Goal: Complete application form: Complete application form

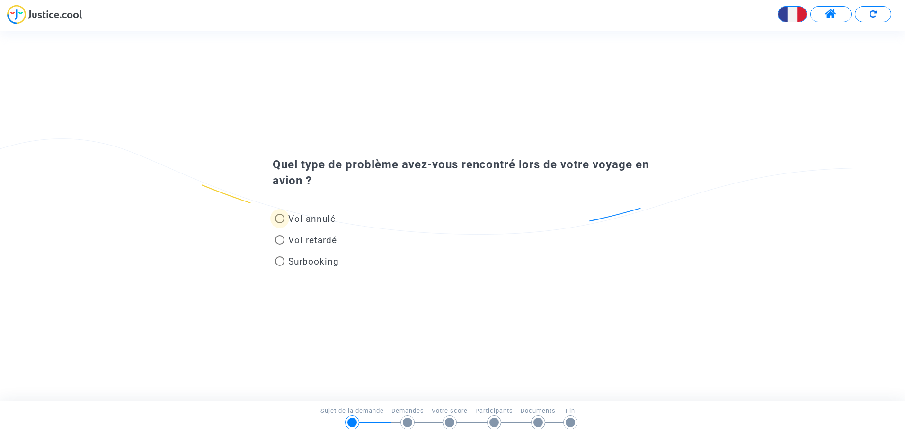
click at [311, 220] on span "Vol annulé" at bounding box center [311, 218] width 47 height 11
click at [280, 223] on input "Vol annulé" at bounding box center [279, 223] width 0 height 0
radio input "true"
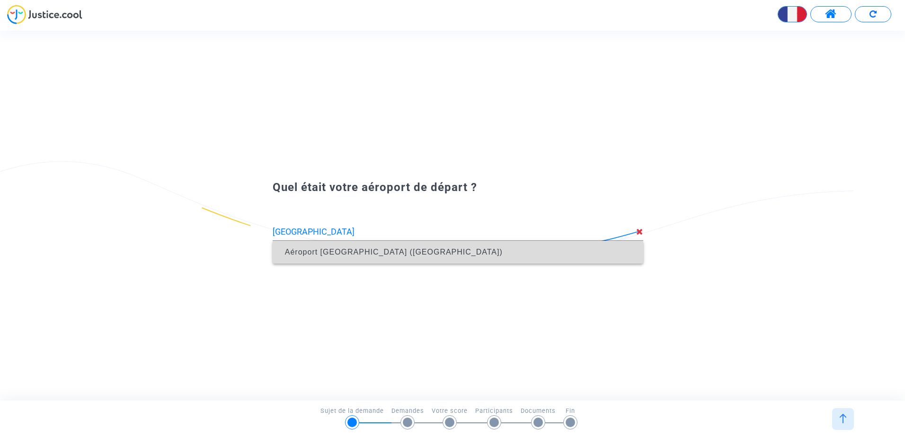
click at [319, 250] on span "Aéroport [GEOGRAPHIC_DATA] ([GEOGRAPHIC_DATA])" at bounding box center [394, 252] width 218 height 8
type input "Aéroport [GEOGRAPHIC_DATA] ([GEOGRAPHIC_DATA])"
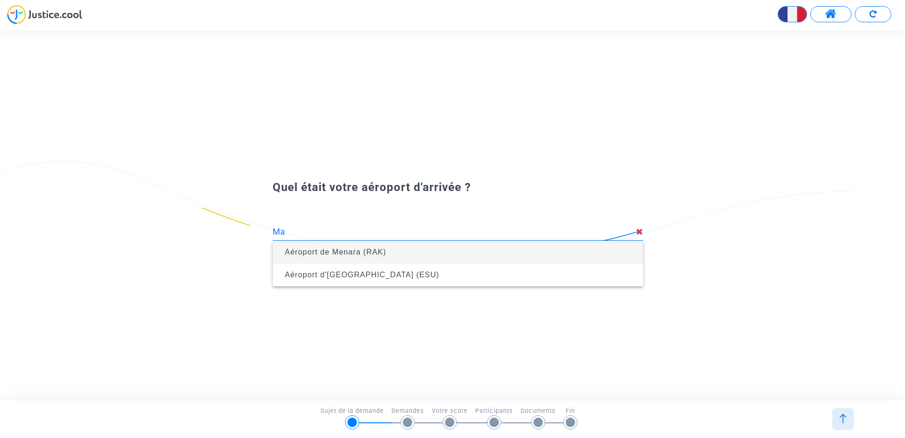
type input "M"
click at [403, 247] on span "Aéroport de Menara (RAK)" at bounding box center [458, 252] width 356 height 23
type input "Aéroport de Menara (RAK)"
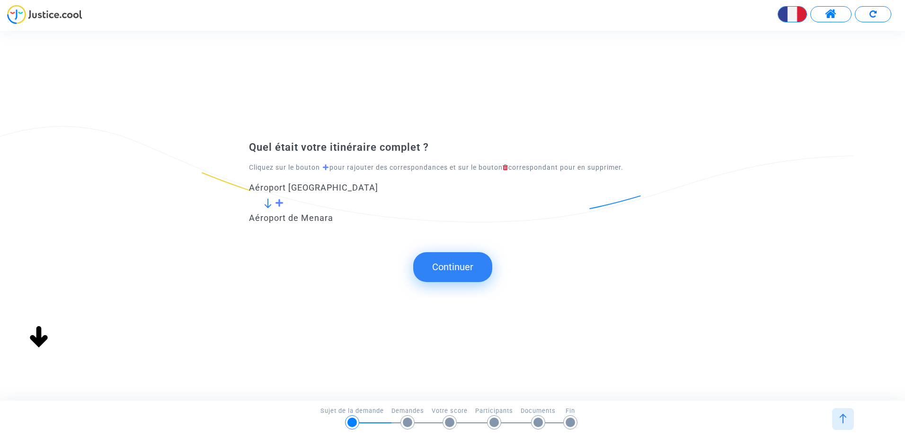
click at [460, 264] on button "Continuer" at bounding box center [452, 266] width 79 height 29
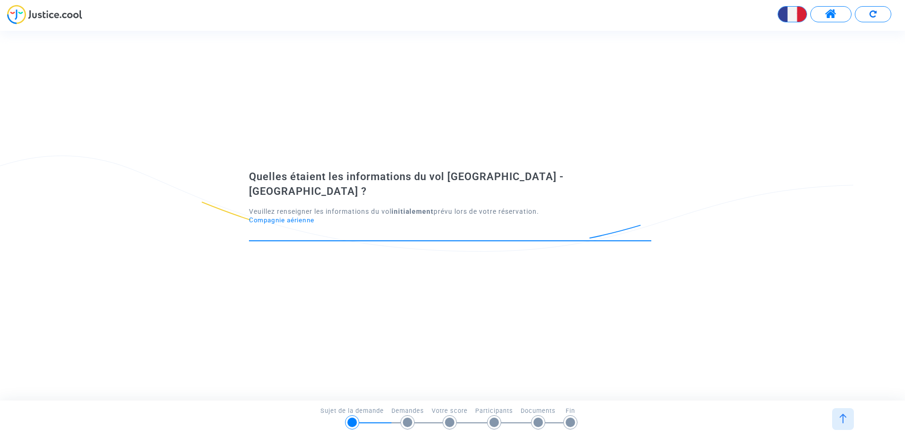
click at [388, 227] on input "Compagnie aérienne" at bounding box center [450, 231] width 403 height 9
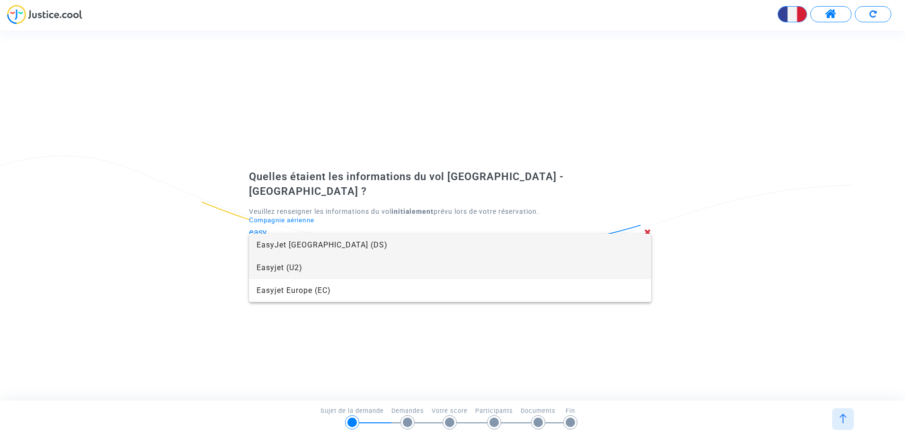
click at [304, 269] on span "Easyjet (U2)" at bounding box center [450, 267] width 387 height 23
type input "Easyjet"
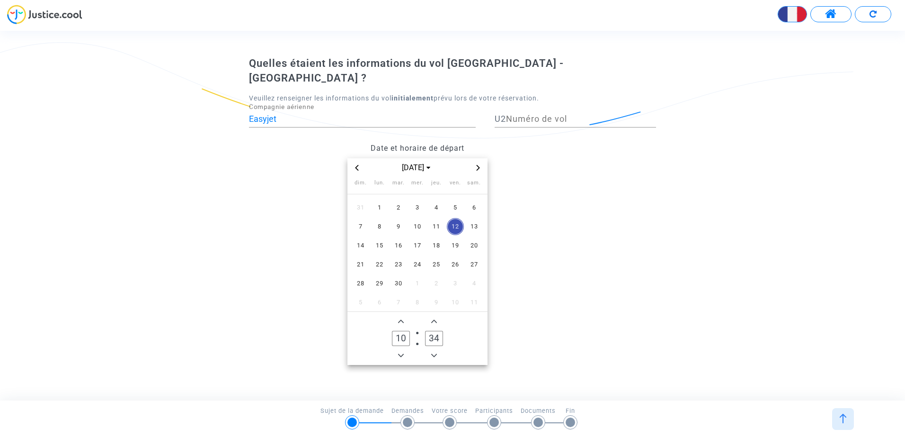
click at [359, 165] on icon "Previous month" at bounding box center [357, 168] width 6 height 6
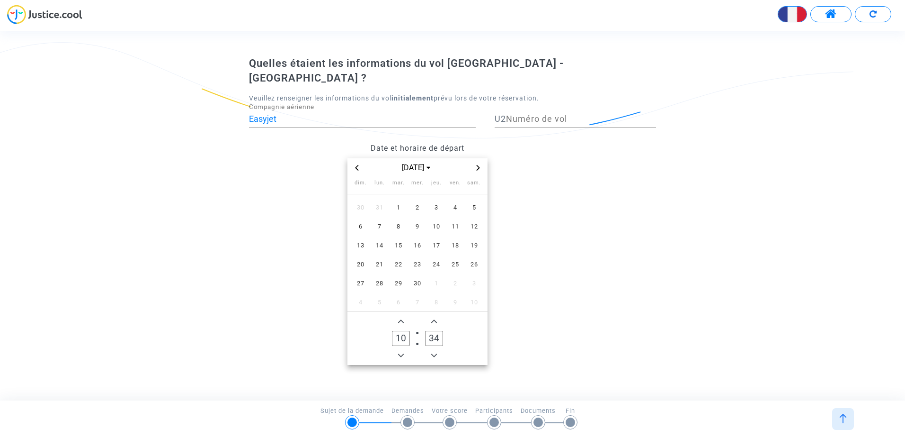
click at [359, 165] on icon "Previous month" at bounding box center [357, 168] width 6 height 6
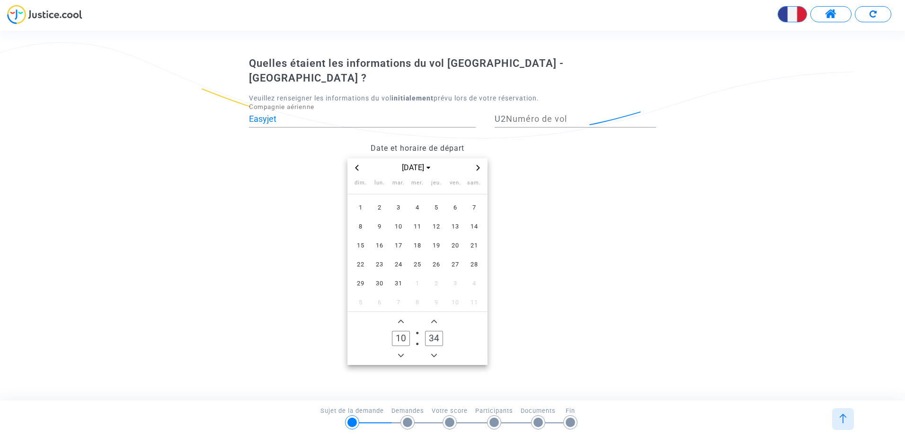
click at [359, 165] on icon "Previous month" at bounding box center [357, 168] width 6 height 6
click at [419, 218] on span "7" at bounding box center [417, 226] width 17 height 17
click at [406, 349] on span "Minus a hour" at bounding box center [400, 354] width 11 height 11
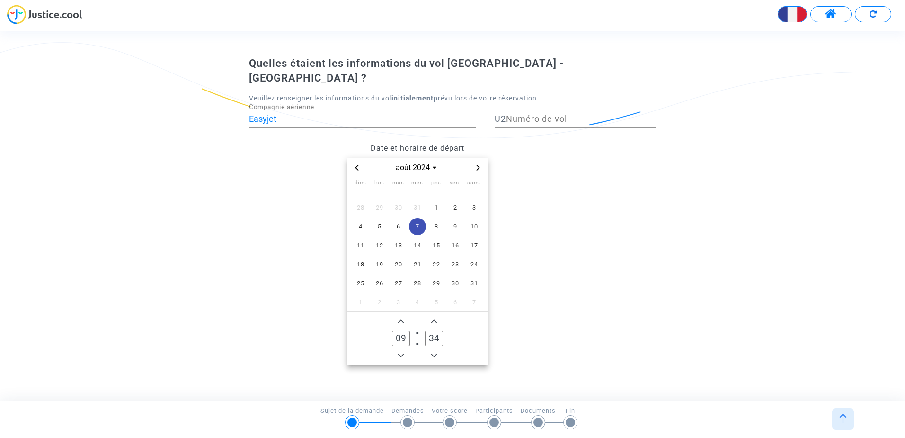
click at [406, 349] on span "Minus a hour" at bounding box center [400, 354] width 11 height 11
type input "08"
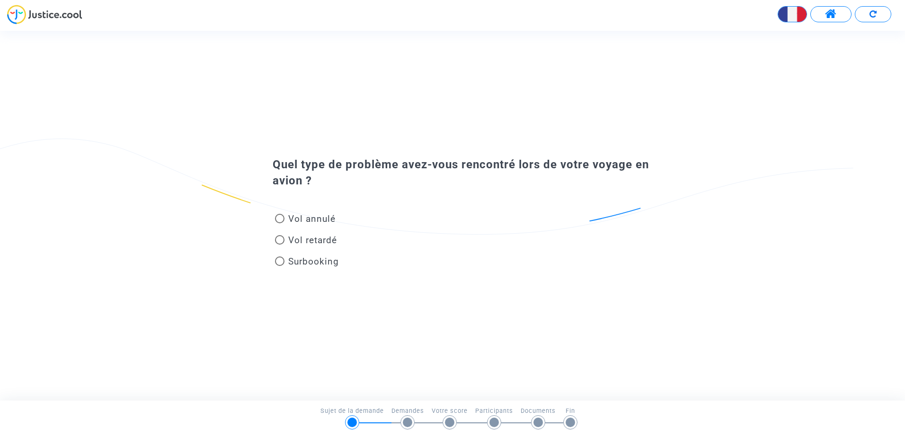
click at [314, 218] on span "Vol annulé" at bounding box center [311, 218] width 47 height 11
click at [280, 223] on input "Vol annulé" at bounding box center [279, 223] width 0 height 0
radio input "true"
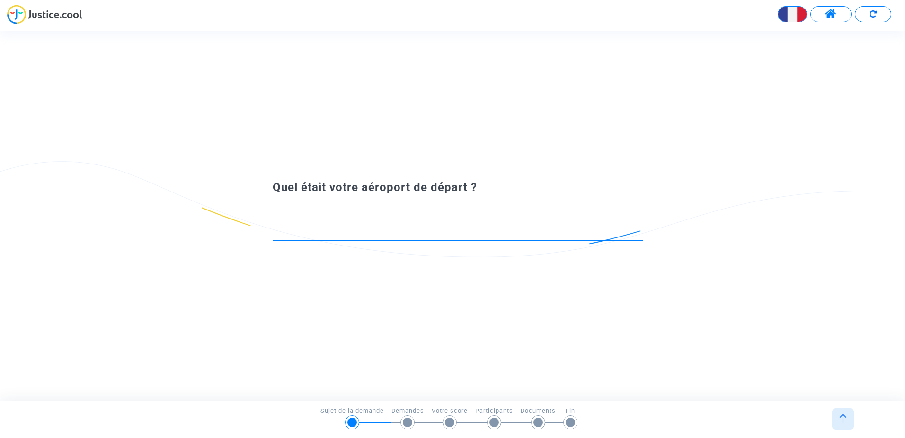
click at [310, 236] on input at bounding box center [458, 231] width 371 height 9
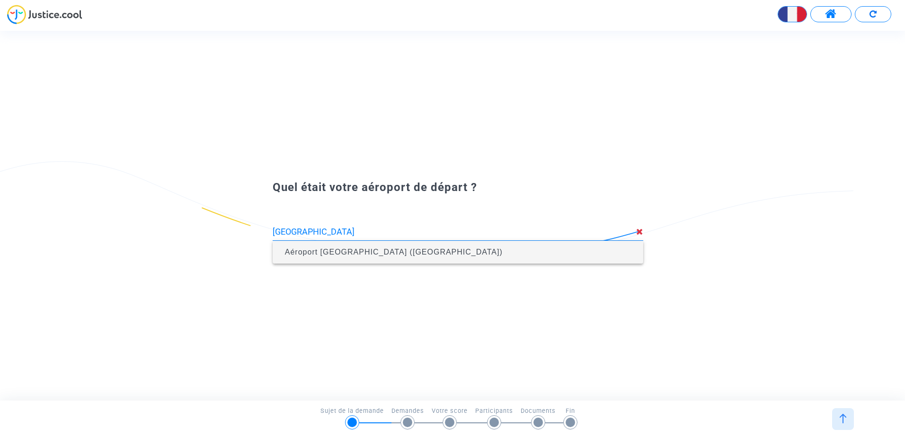
click at [312, 245] on span "Aéroport [GEOGRAPHIC_DATA] ([GEOGRAPHIC_DATA])" at bounding box center [458, 252] width 356 height 23
type input "Aéroport [GEOGRAPHIC_DATA] ([GEOGRAPHIC_DATA])"
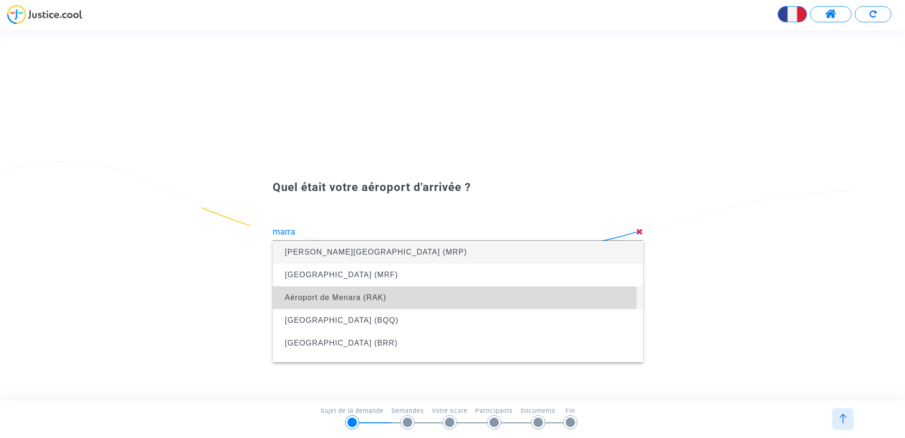
click at [339, 298] on span "Aéroport de Menara (RAK)" at bounding box center [335, 297] width 101 height 8
type input "Aéroport de Menara (RAK)"
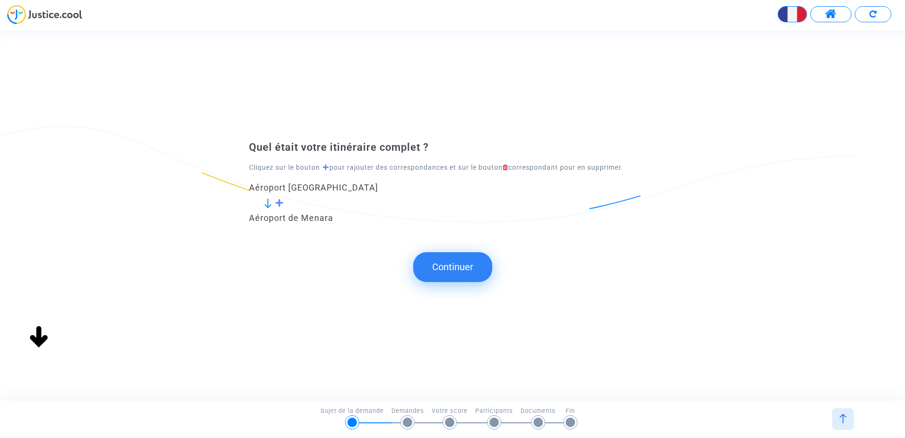
click at [449, 266] on button "Continuer" at bounding box center [452, 266] width 79 height 29
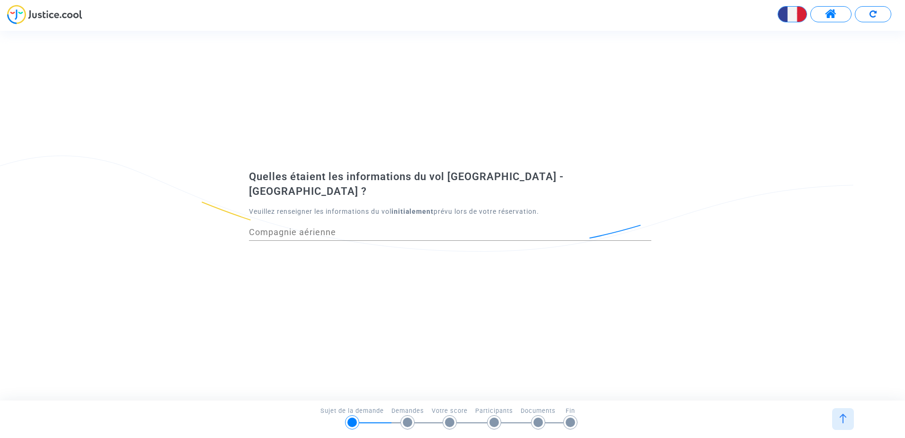
click at [310, 229] on input "Compagnie aérienne" at bounding box center [450, 231] width 403 height 9
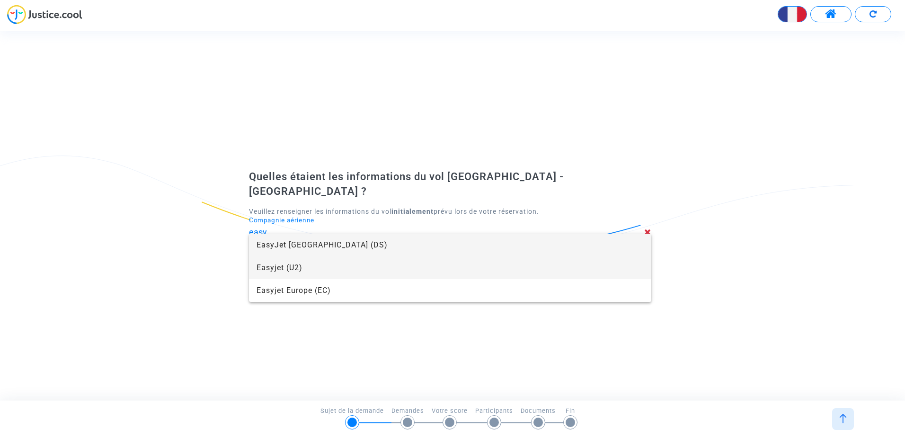
click at [313, 266] on span "Easyjet (U2)" at bounding box center [450, 267] width 387 height 23
type input "Easyjet"
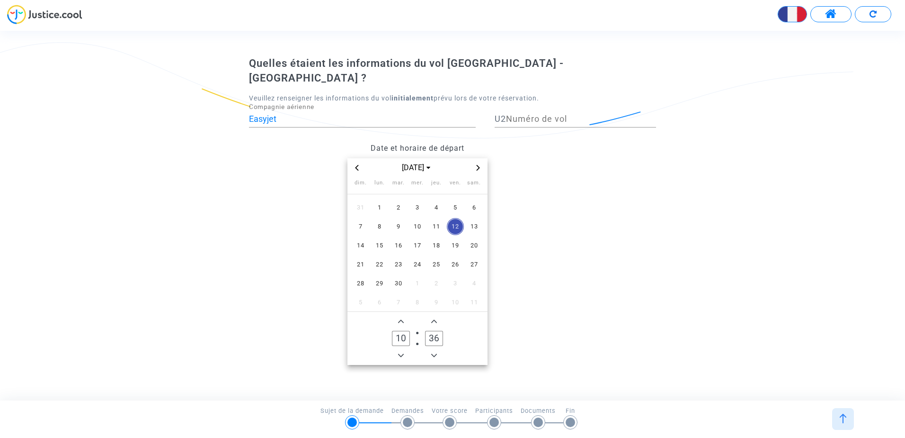
click at [358, 165] on icon "Previous month" at bounding box center [356, 168] width 3 height 6
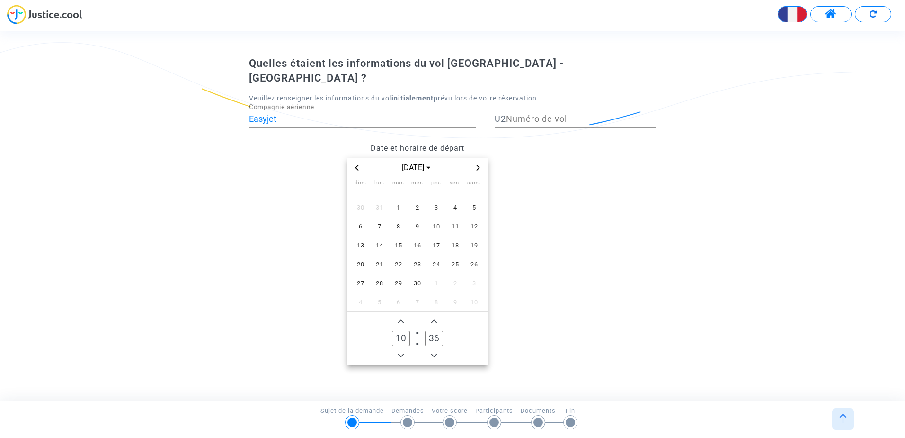
click at [358, 165] on icon "Previous month" at bounding box center [356, 168] width 3 height 6
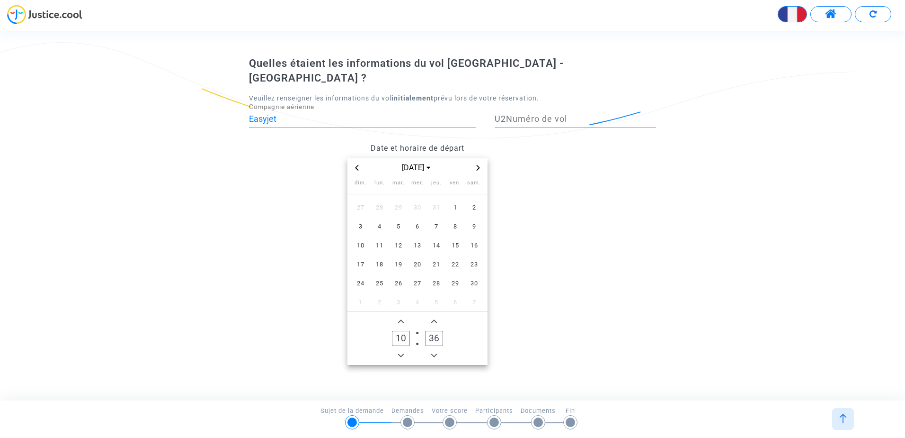
click at [358, 165] on icon "Previous month" at bounding box center [356, 168] width 3 height 6
click at [455, 257] on span "26" at bounding box center [455, 264] width 17 height 17
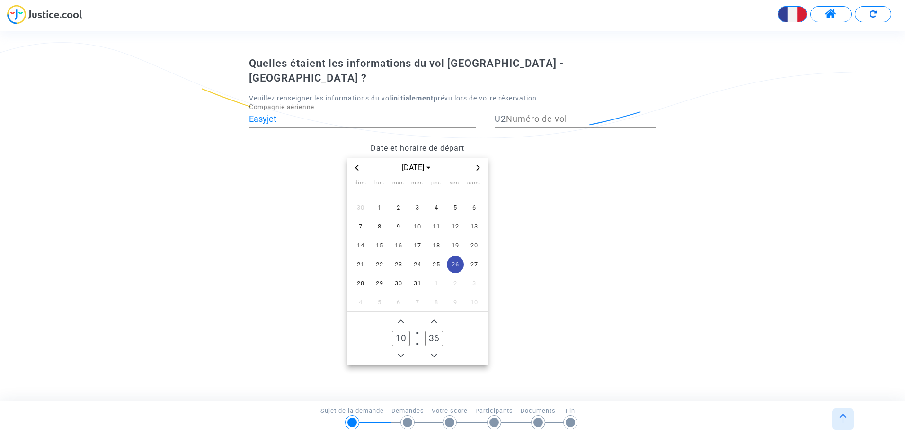
click at [399, 318] on icon "Add a hour" at bounding box center [401, 321] width 6 height 6
click at [399, 353] on icon "Minus a hour" at bounding box center [401, 354] width 6 height 3
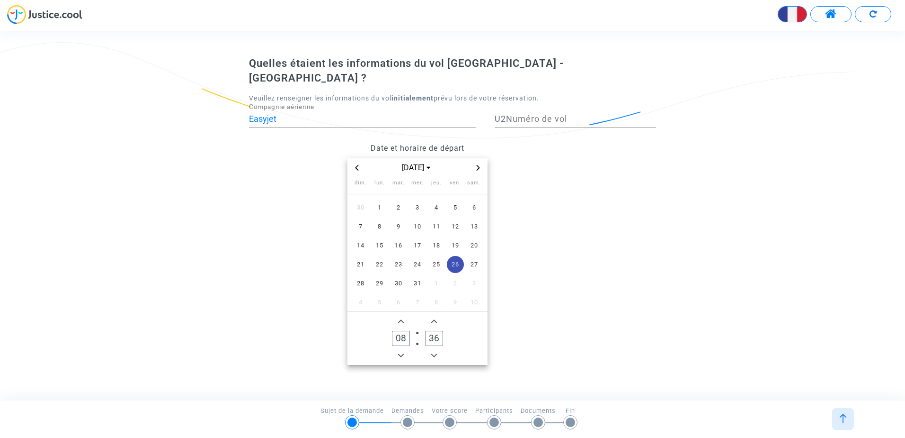
type input "07"
click at [434, 352] on icon "Minus a minute" at bounding box center [434, 355] width 6 height 6
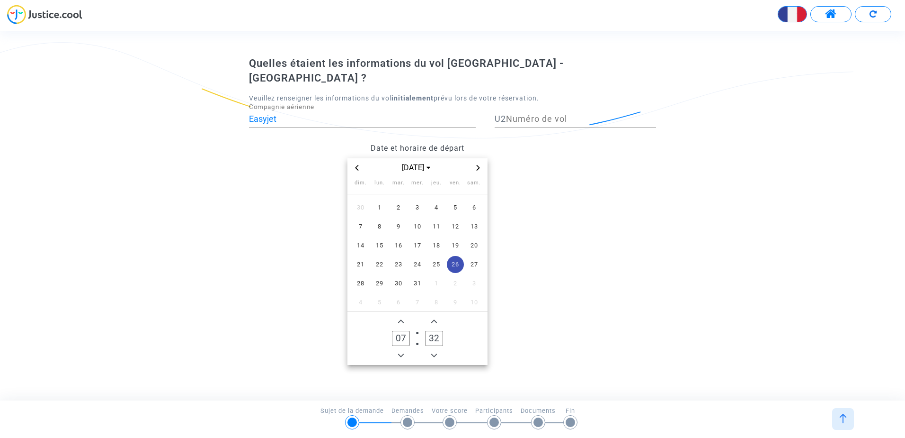
click at [434, 352] on icon "Minus a minute" at bounding box center [434, 355] width 6 height 6
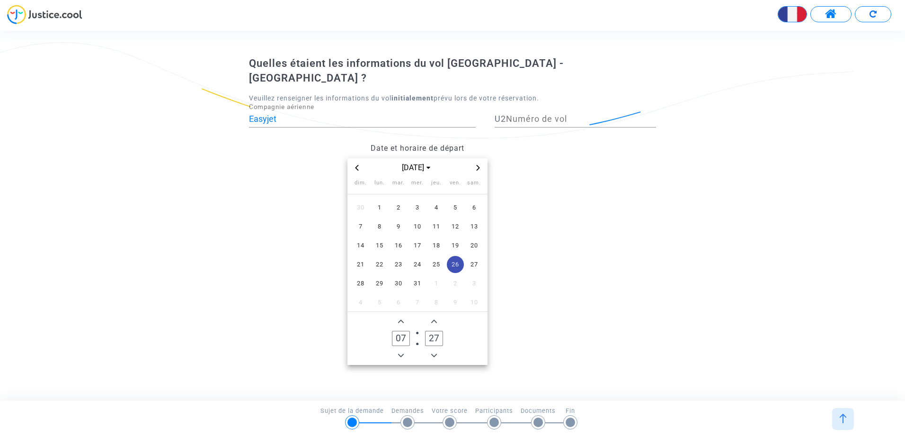
click at [434, 352] on icon "Minus a minute" at bounding box center [434, 355] width 6 height 6
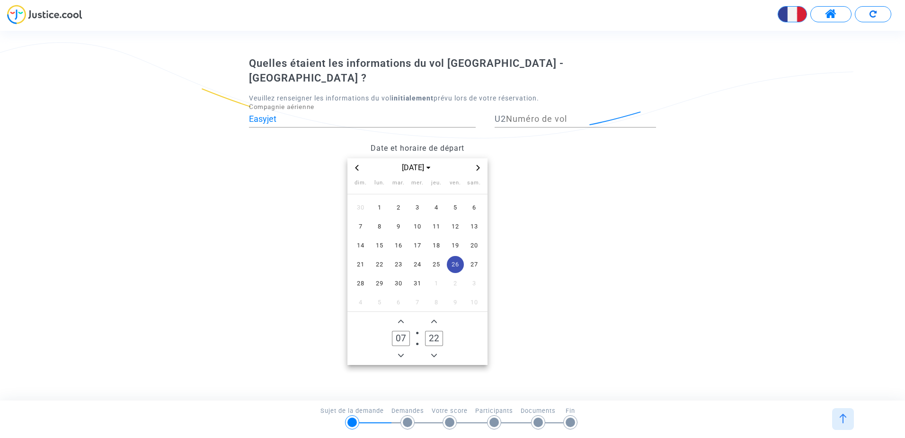
click at [434, 352] on icon "Minus a minute" at bounding box center [434, 355] width 6 height 6
type input "20"
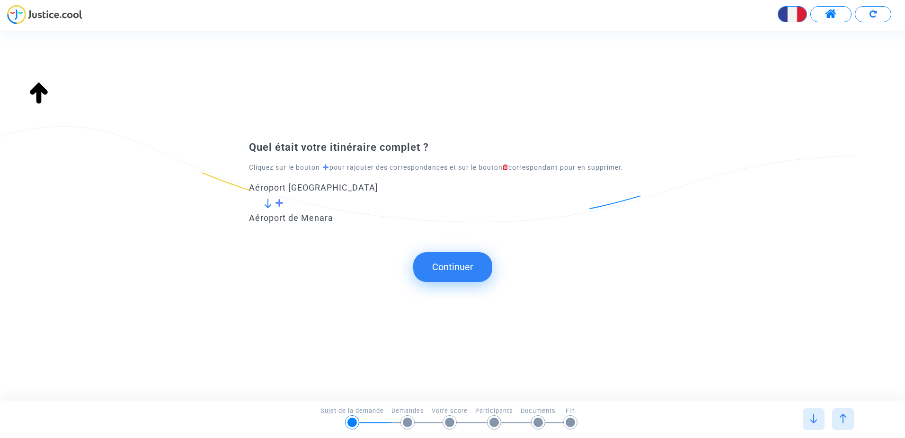
click at [536, 140] on div "Quel était votre itinéraire complet ? Cliquez sur le bouton pour rajouter des c…" at bounding box center [452, 191] width 407 height 103
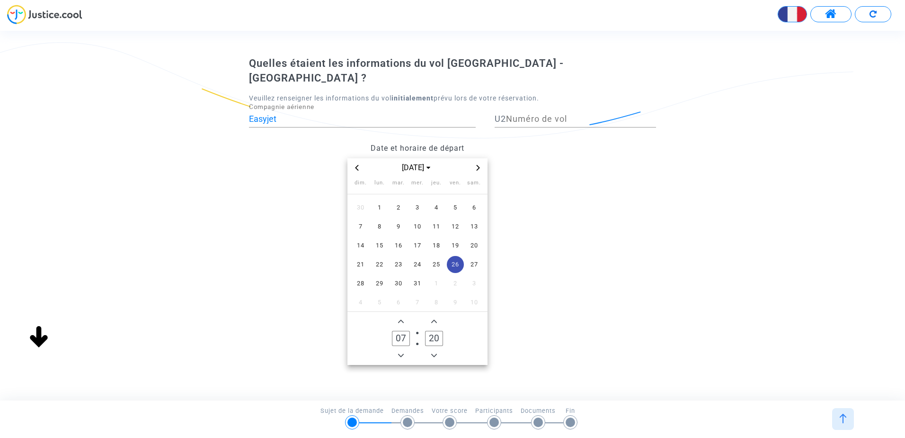
click at [461, 269] on div "Quel était votre itinéraire complet ? Cliquez sur le bouton pour rajouter des c…" at bounding box center [461, 215] width 922 height 369
click at [458, 260] on div "Quel était votre itinéraire complet ? Cliquez sur le bouton pour rajouter des c…" at bounding box center [461, 215] width 922 height 369
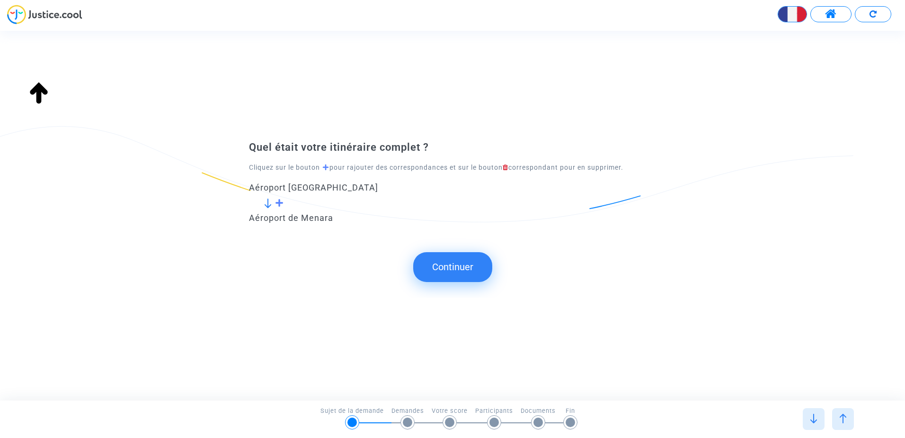
click at [474, 257] on button "Continuer" at bounding box center [452, 266] width 79 height 29
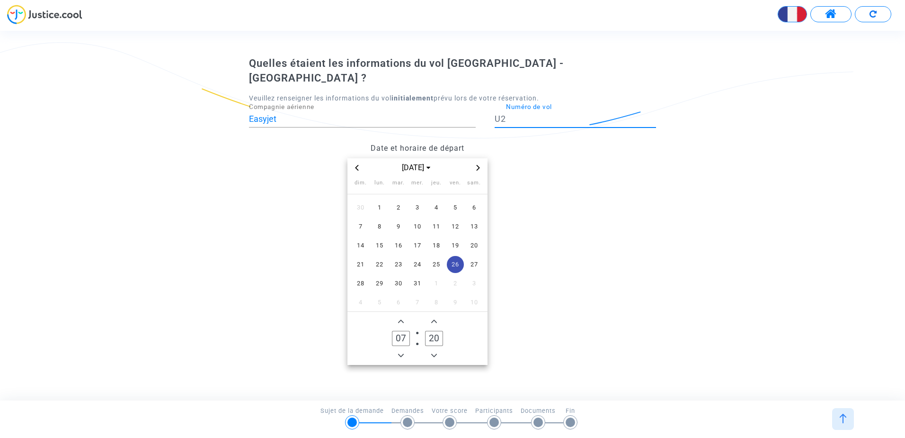
click at [513, 115] on input "Numéro de vol" at bounding box center [581, 118] width 150 height 9
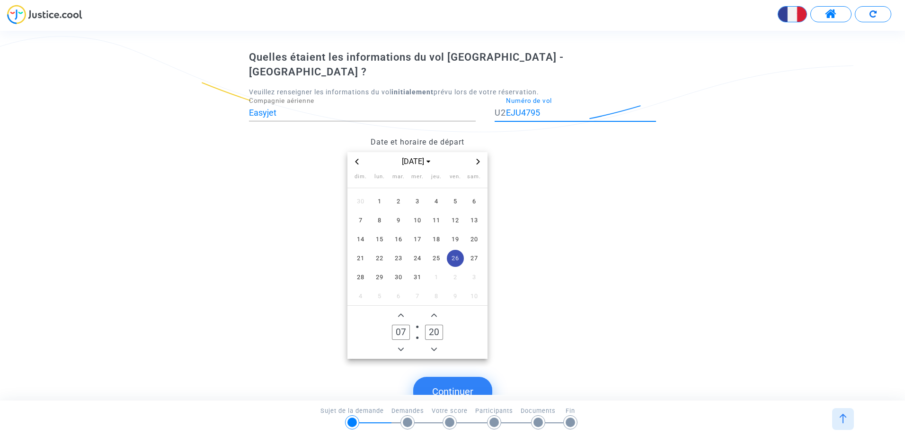
type input "EJU4795"
click at [540, 132] on div "Date et horaire de départ [PERSON_NAME][DATE] dim. lun. mar. mer. jeu. ven. sam…" at bounding box center [417, 245] width 351 height 226
click at [455, 376] on button "Continuer" at bounding box center [452, 390] width 79 height 29
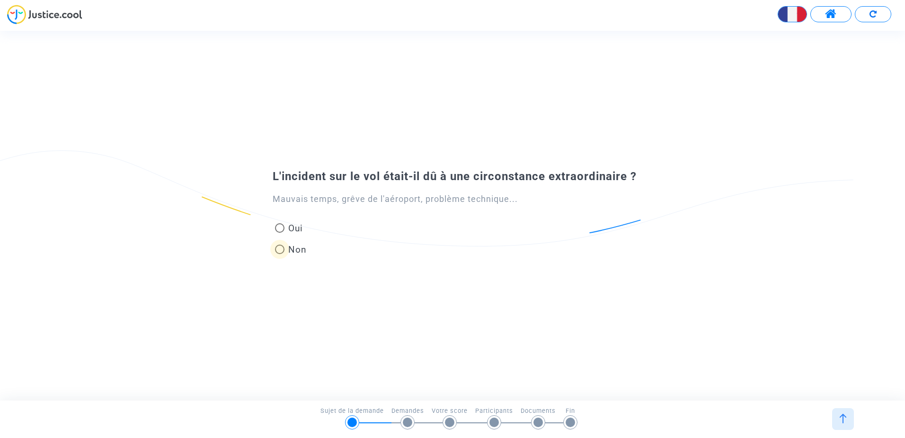
click at [284, 251] on span at bounding box center [279, 248] width 9 height 9
click at [280, 254] on input "Non" at bounding box center [279, 254] width 0 height 0
radio input "true"
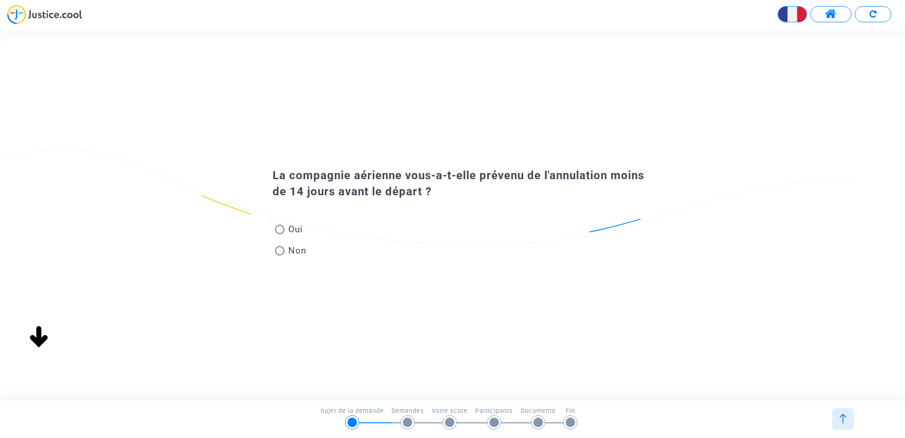
click at [282, 252] on span at bounding box center [279, 250] width 9 height 9
click at [280, 255] on input "Non" at bounding box center [279, 255] width 0 height 0
radio input "true"
click at [282, 252] on span at bounding box center [279, 250] width 9 height 9
click at [280, 255] on input "Non" at bounding box center [279, 255] width 0 height 0
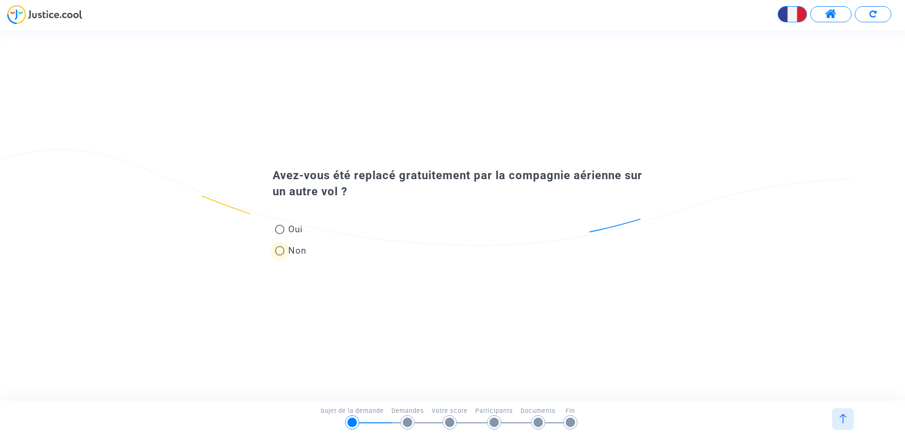
radio input "true"
click at [279, 248] on span at bounding box center [279, 250] width 9 height 9
click at [279, 255] on input "Non" at bounding box center [279, 255] width 0 height 0
radio input "true"
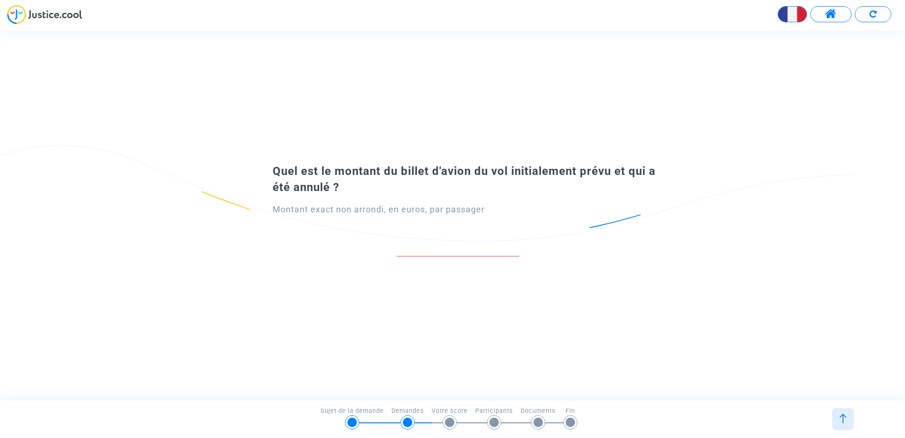
click at [414, 242] on input "number" at bounding box center [458, 246] width 123 height 13
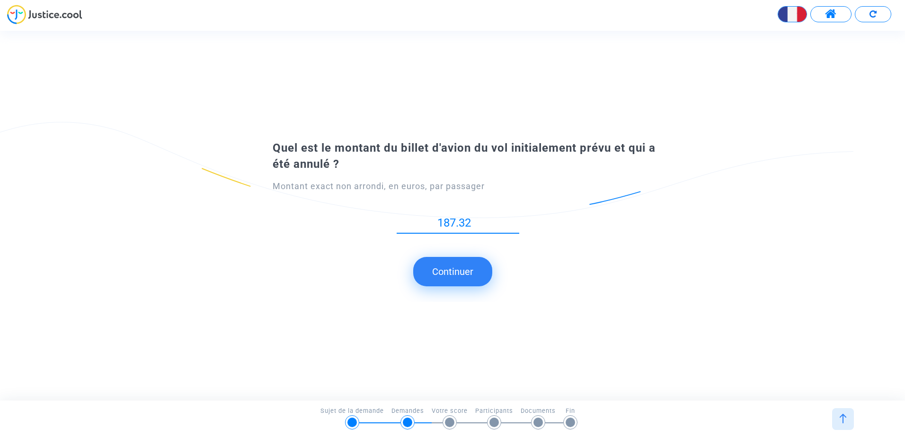
type input "187.32"
click at [649, 337] on div "Quel est le montant du billet d'avion du vol initialement prévu et qui a été an…" at bounding box center [452, 215] width 905 height 369
click at [472, 275] on button "Continuer" at bounding box center [452, 271] width 79 height 29
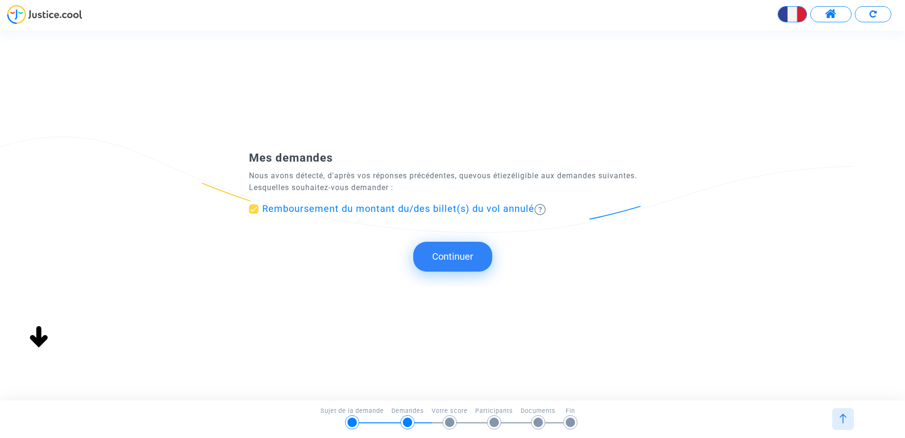
click at [462, 210] on span "Remboursement du montant du/des billet(s) du vol annulé" at bounding box center [398, 208] width 272 height 11
click at [254, 214] on input "Remboursement du montant du/des billet(s) du vol annulé" at bounding box center [253, 214] width 0 height 0
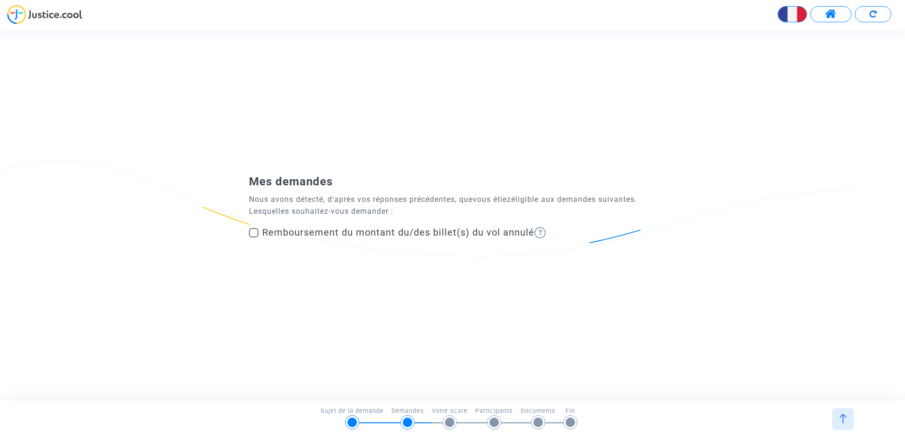
click at [258, 233] on span at bounding box center [253, 232] width 9 height 9
click at [254, 237] on input "Remboursement du montant du/des billet(s) du vol annulé" at bounding box center [253, 237] width 0 height 0
checkbox input "true"
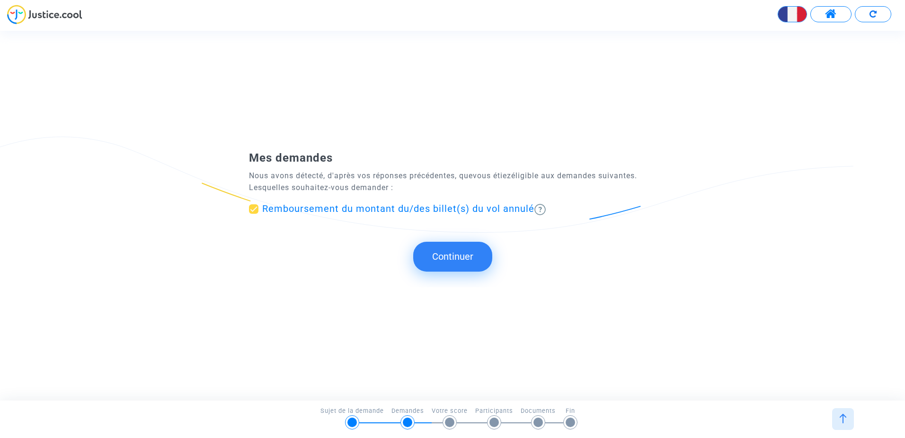
click at [472, 260] on button "Continuer" at bounding box center [452, 256] width 79 height 29
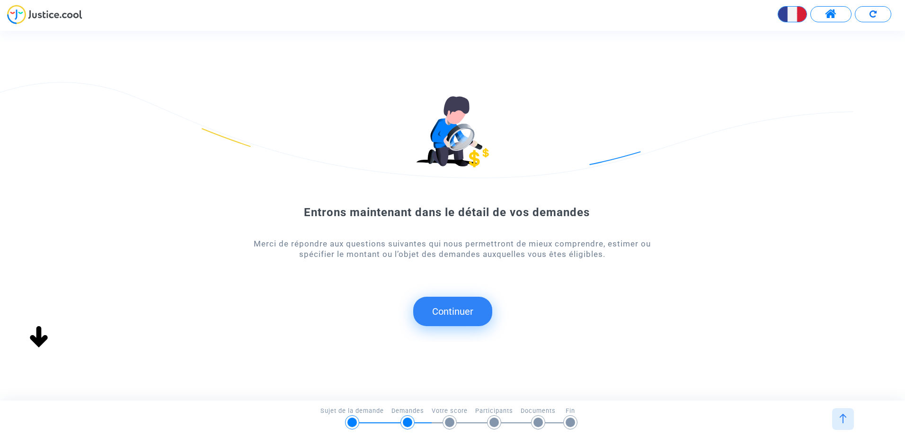
click at [445, 316] on button "Continuer" at bounding box center [452, 310] width 79 height 29
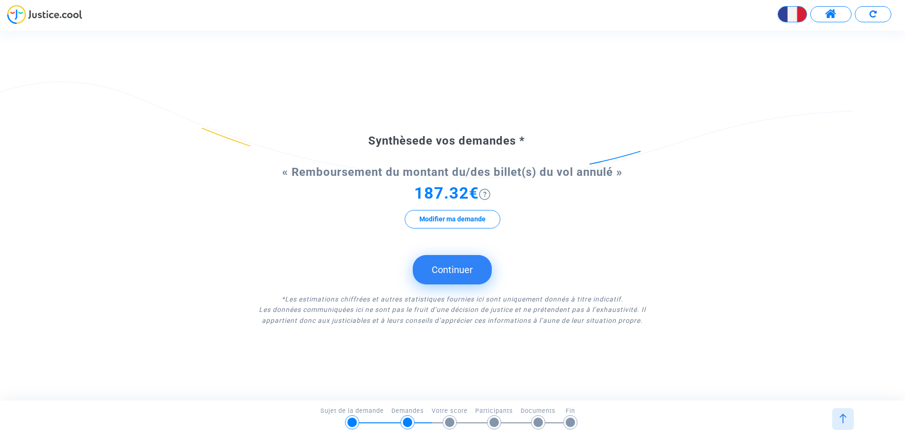
click at [467, 273] on button "Continuer" at bounding box center [452, 269] width 79 height 29
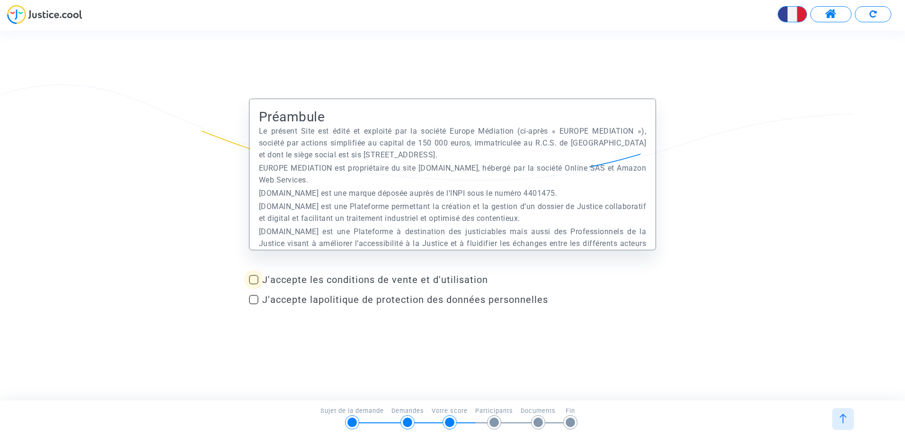
click at [361, 277] on span "J'accepte les conditions de vente et d'utilisation" at bounding box center [459, 279] width 394 height 11
click at [254, 284] on input "J'accepte les conditions de vente et d'utilisation" at bounding box center [253, 284] width 0 height 0
checkbox input "true"
click at [258, 298] on span at bounding box center [253, 299] width 9 height 9
click at [254, 304] on input "J'accepte la politique de protection des données personnelles" at bounding box center [253, 304] width 0 height 0
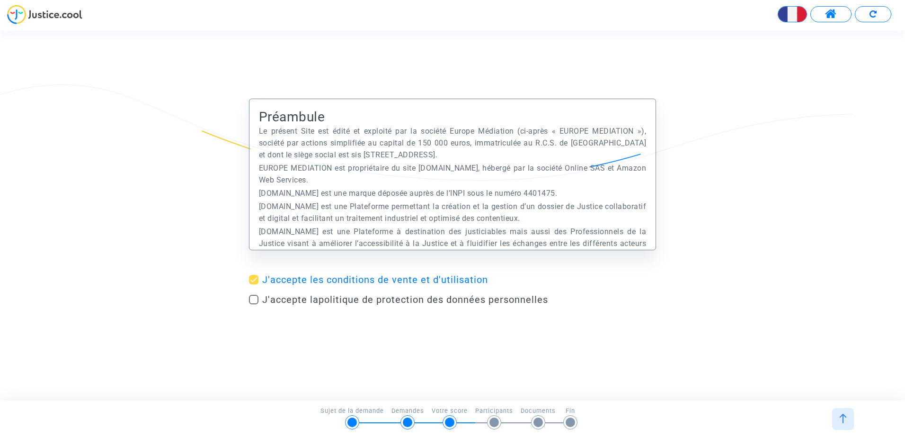
checkbox input "true"
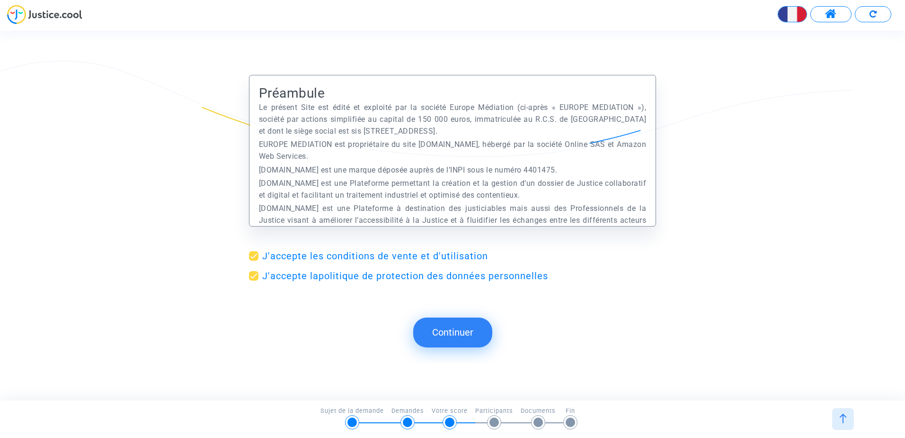
click at [459, 330] on button "Continuer" at bounding box center [452, 331] width 79 height 29
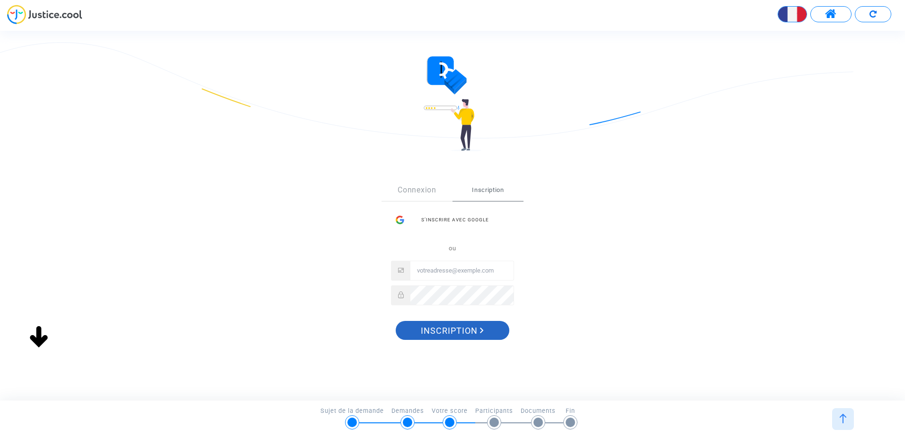
click at [459, 330] on div "Sign Up Connexion Inscription S’inscrire avec Google ou Inscription" at bounding box center [453, 262] width 142 height 166
